Goal: Check status

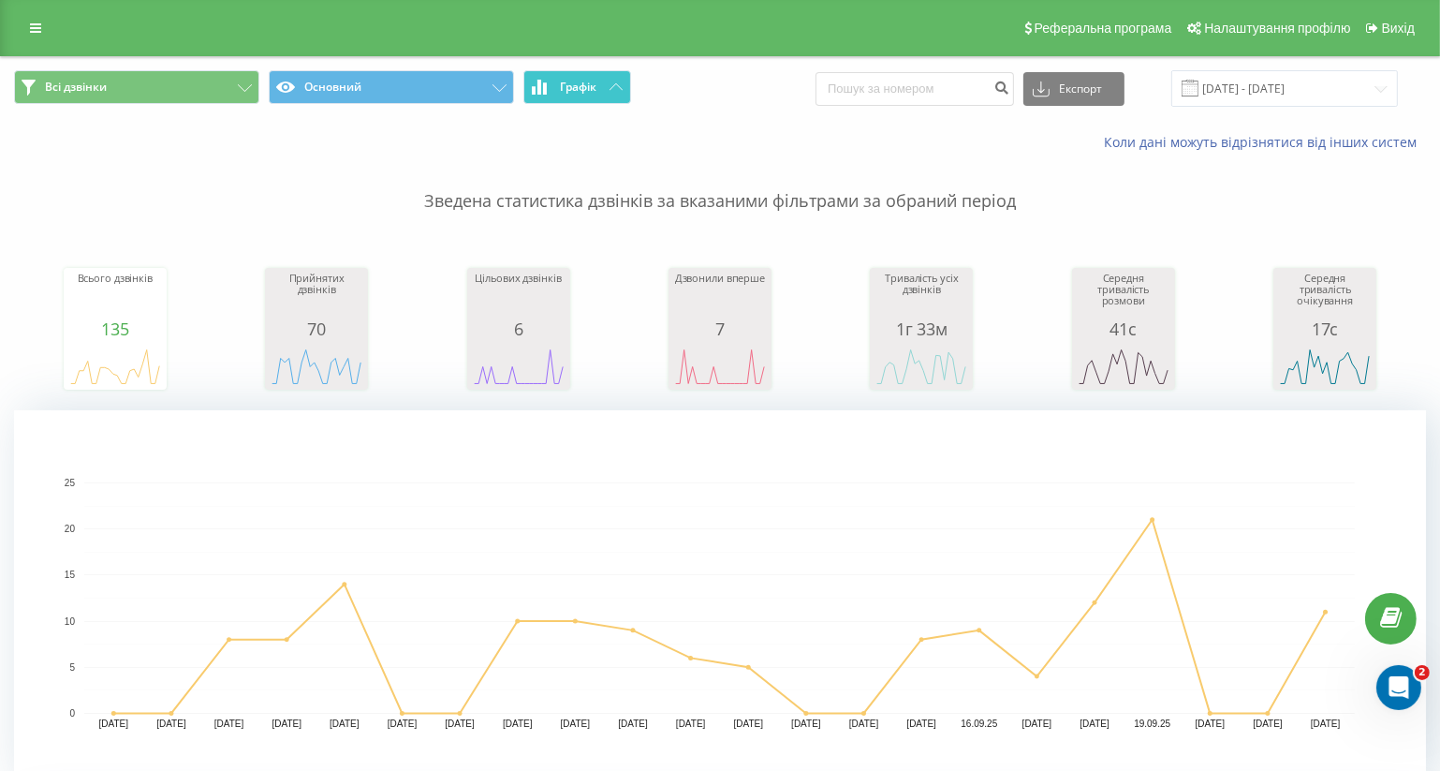
click at [602, 78] on button "Графік" at bounding box center [578, 87] width 108 height 34
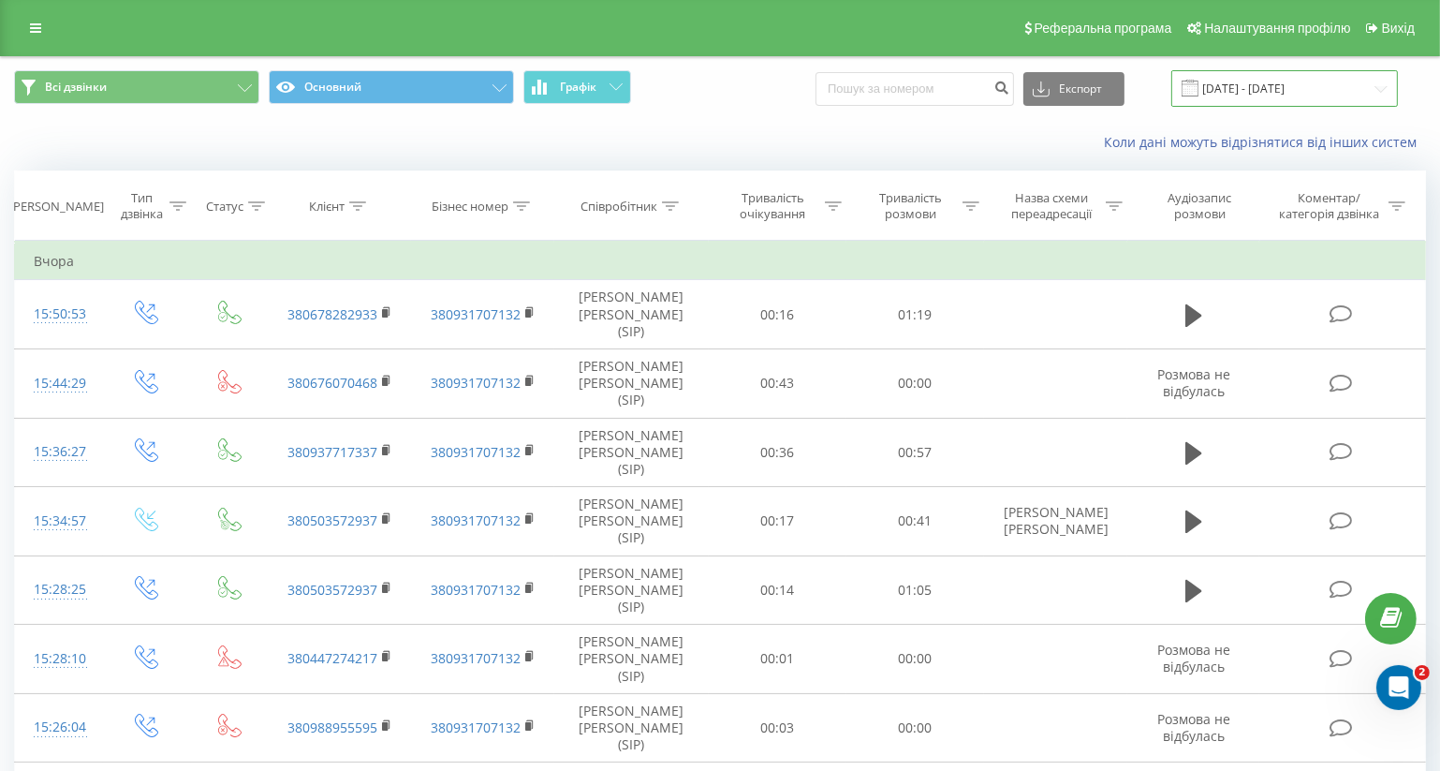
click at [1376, 90] on input "01.09.2025 - 22.09.2025" at bounding box center [1285, 88] width 227 height 37
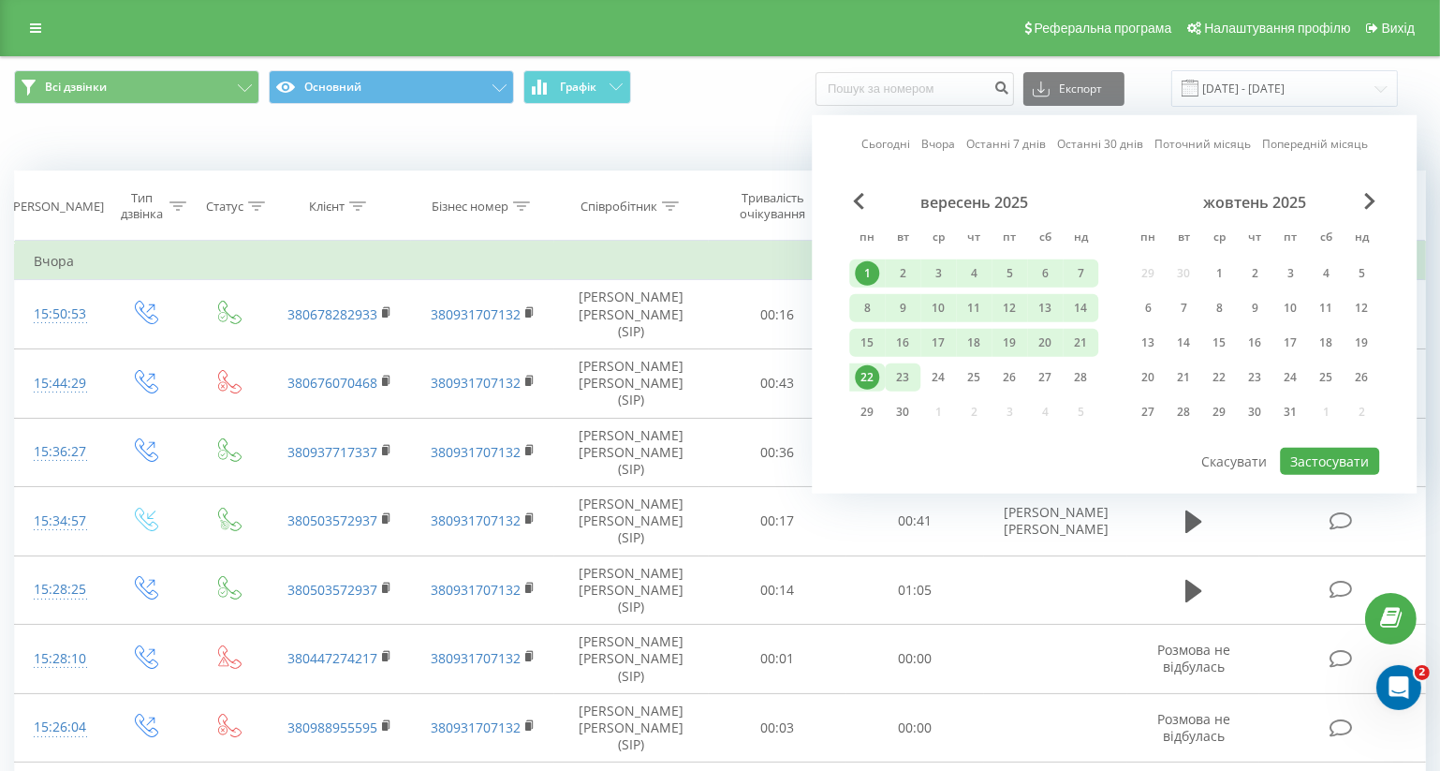
click at [905, 376] on div "23" at bounding box center [903, 377] width 24 height 24
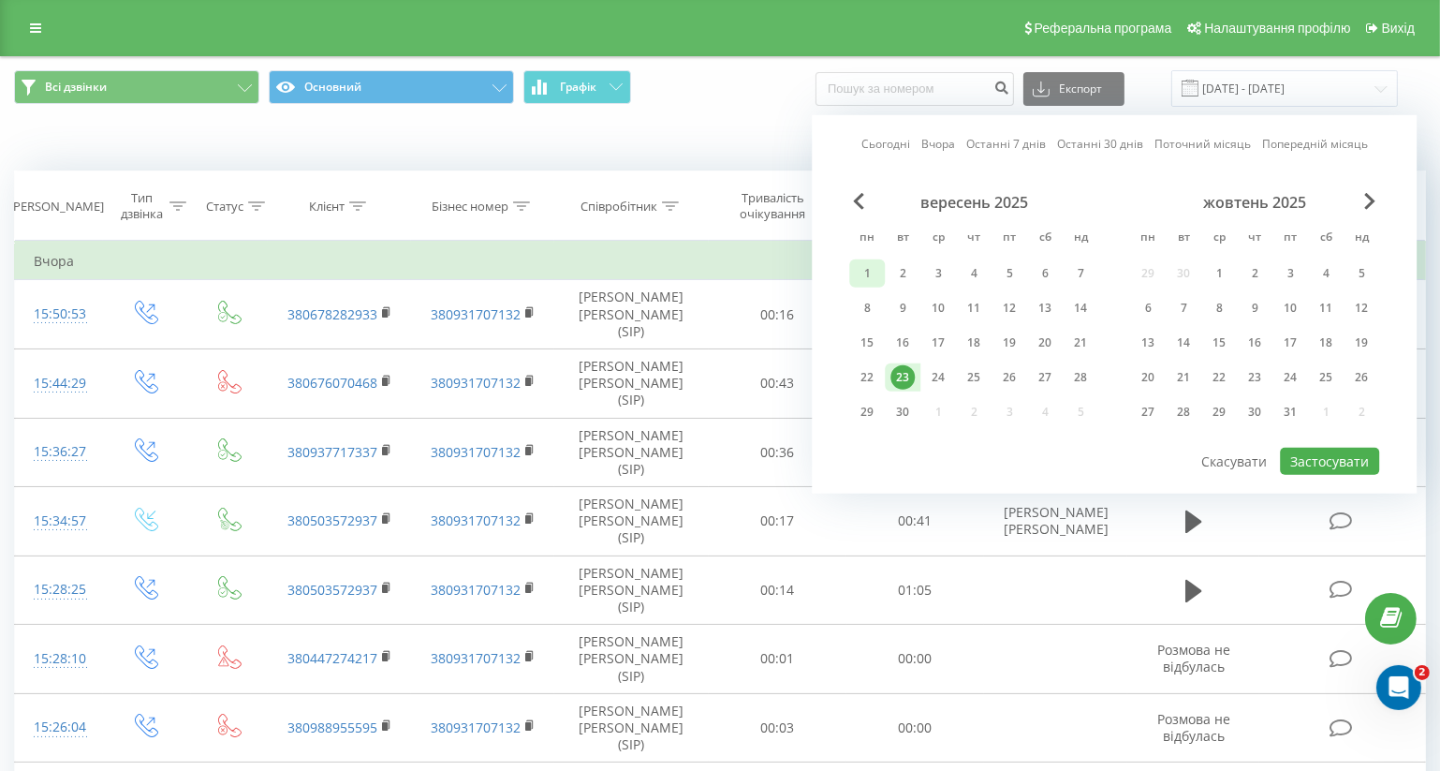
click at [868, 265] on div "1" at bounding box center [867, 273] width 24 height 24
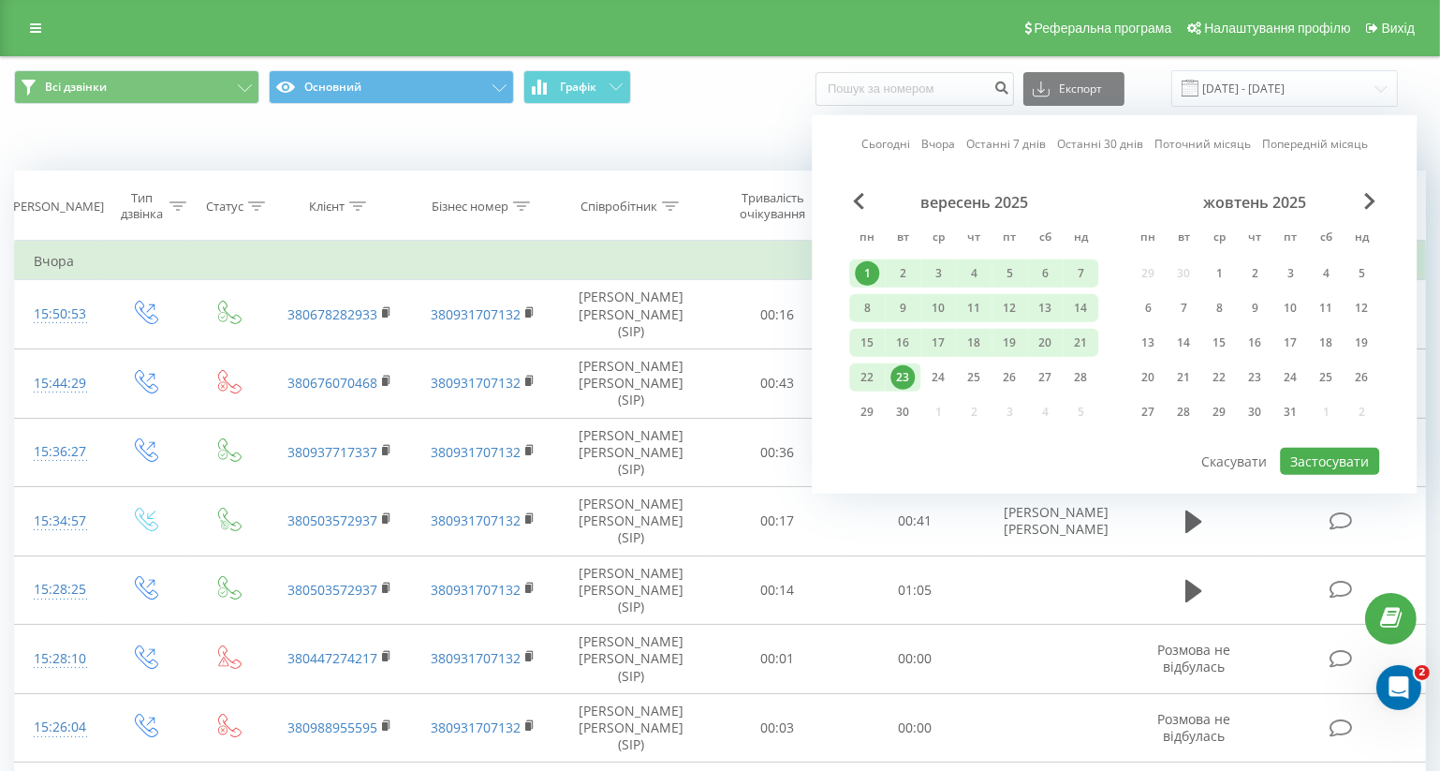
click at [899, 379] on div "23" at bounding box center [903, 377] width 24 height 24
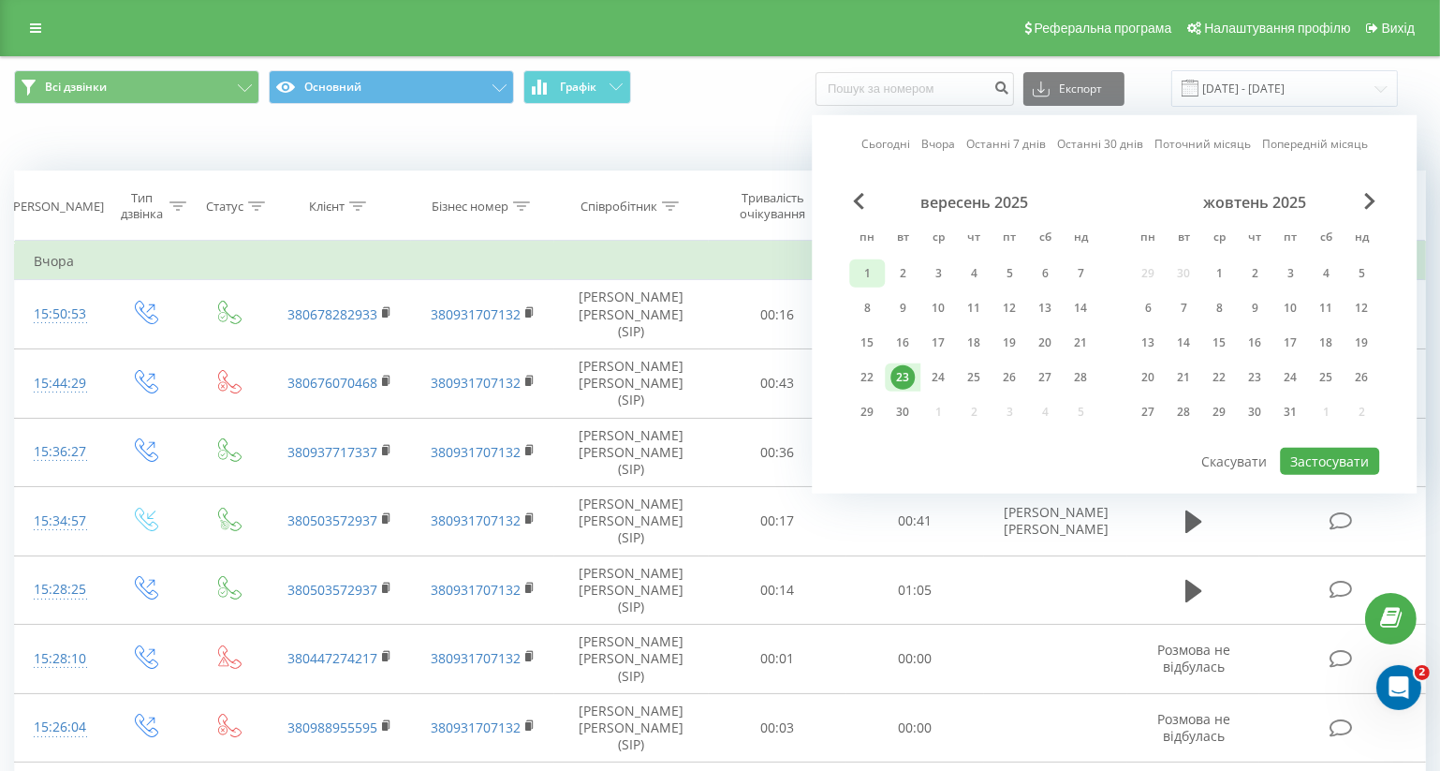
click at [871, 270] on div "1" at bounding box center [867, 273] width 24 height 24
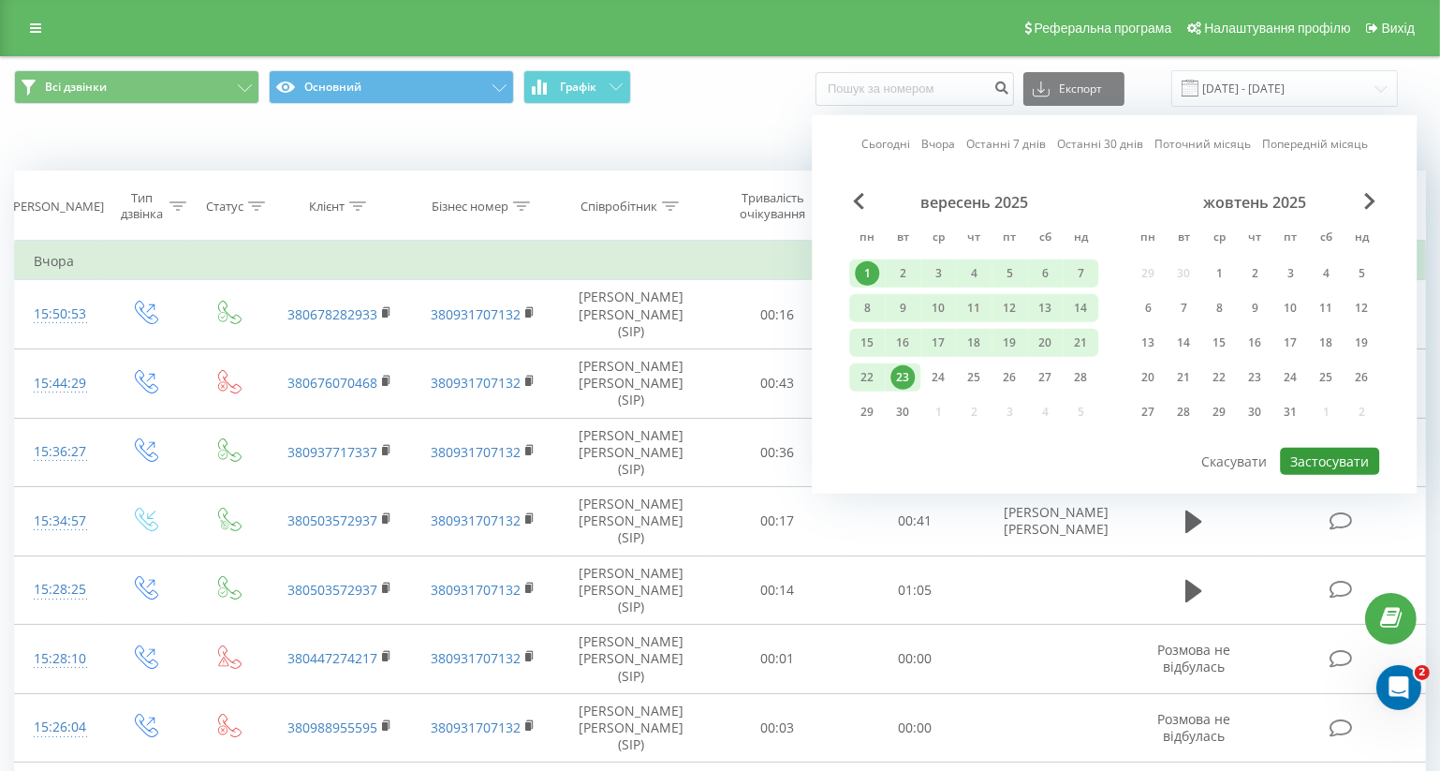
click at [1329, 452] on button "Застосувати" at bounding box center [1329, 461] width 99 height 27
type input "[DATE] - [DATE]"
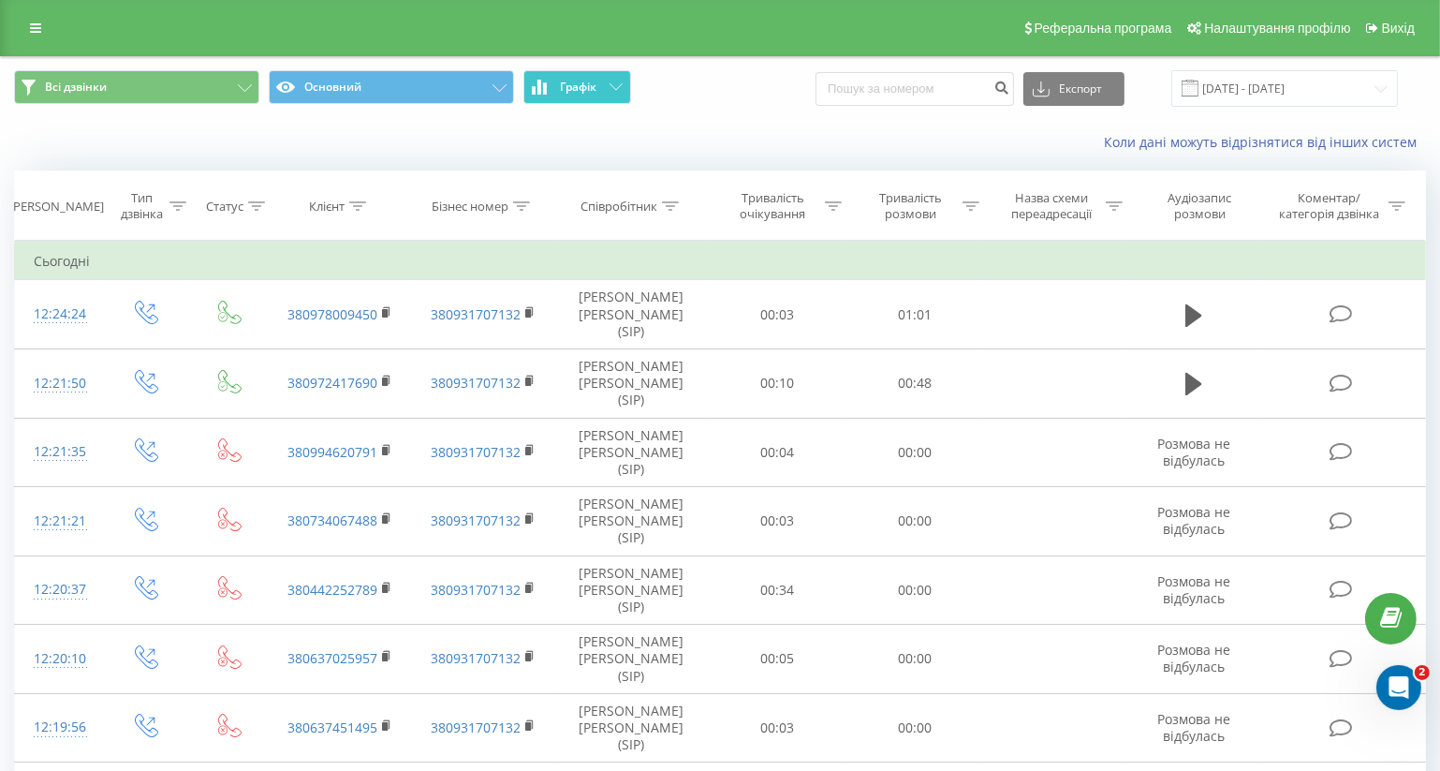
click at [579, 91] on span "Графік" at bounding box center [578, 87] width 37 height 13
